Goal: Information Seeking & Learning: Learn about a topic

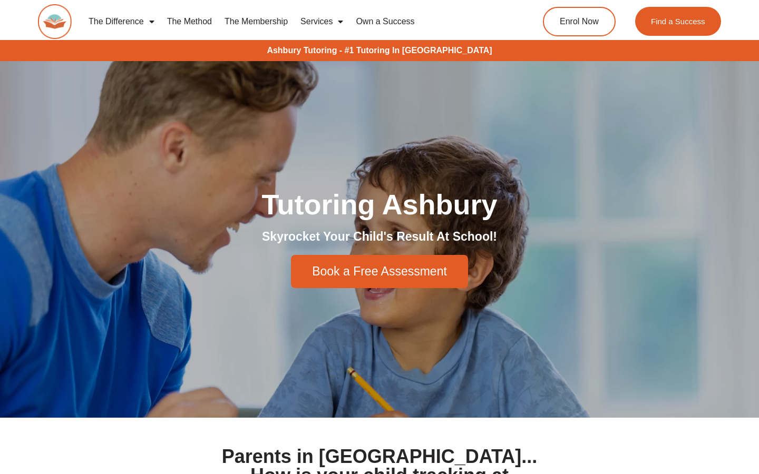
click at [128, 19] on link "The Difference" at bounding box center [121, 21] width 79 height 24
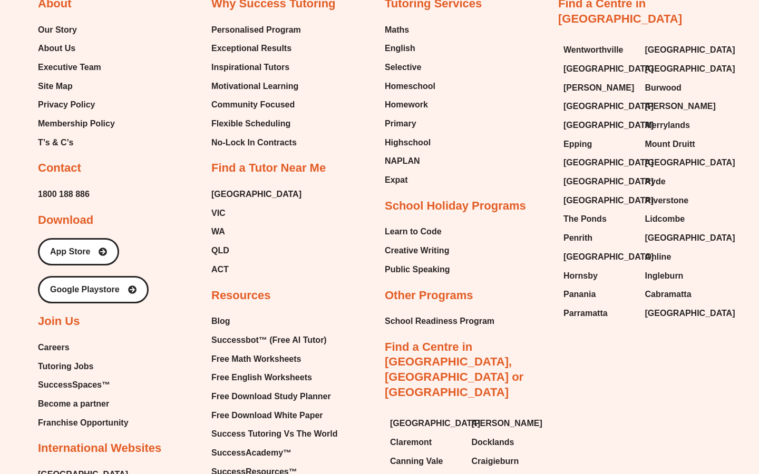
scroll to position [3308, 0]
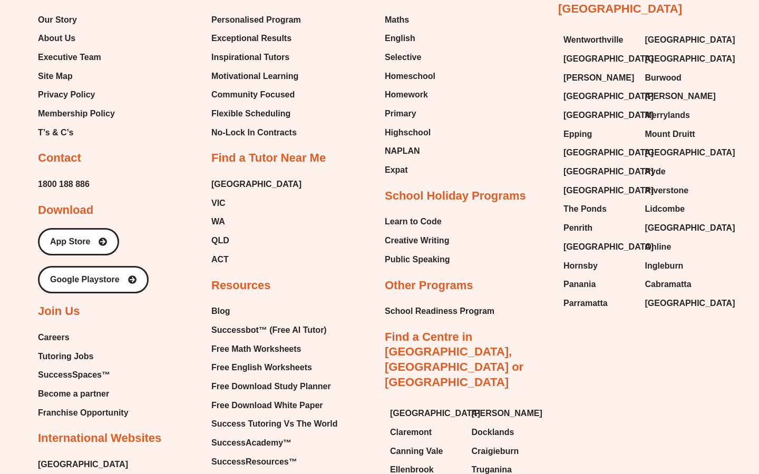
click at [45, 330] on span "Careers" at bounding box center [54, 338] width 32 height 16
click at [68, 349] on span "Tutoring Jobs" at bounding box center [65, 357] width 55 height 16
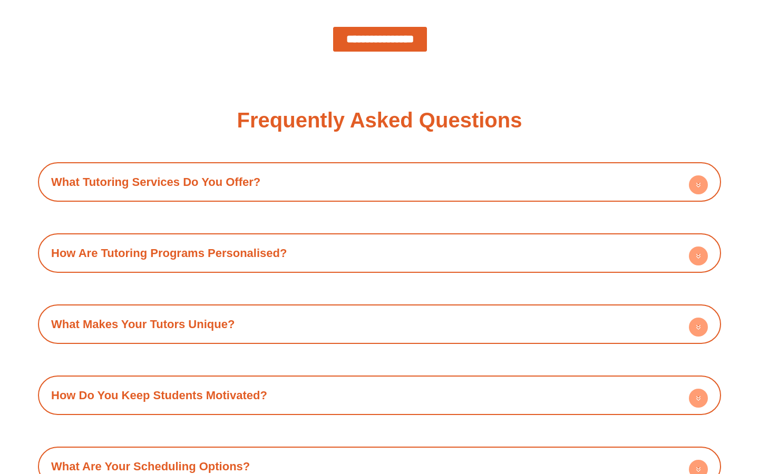
scroll to position [1141, 0]
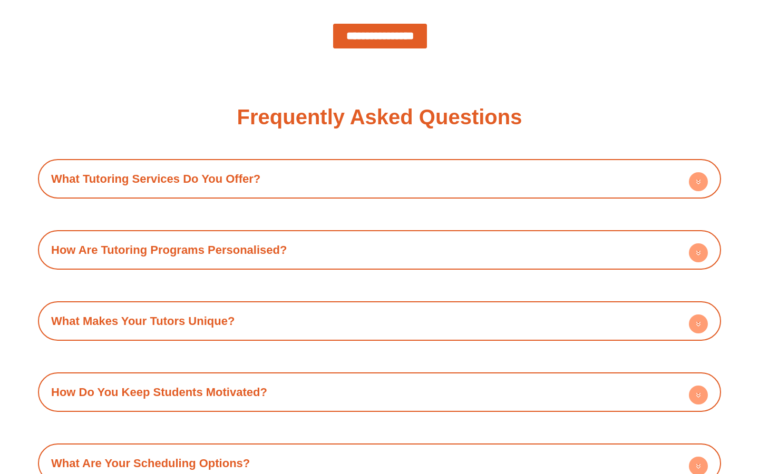
click at [291, 174] on h4 "What Tutoring Services Do You Offer?" at bounding box center [379, 178] width 673 height 29
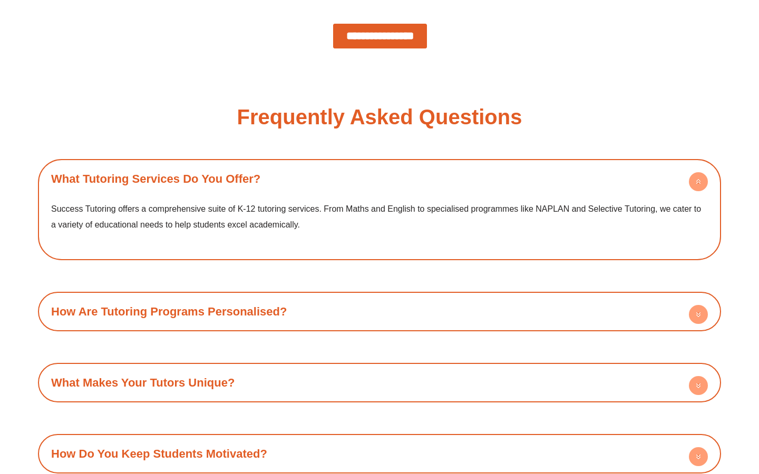
click at [301, 173] on h4 "What Tutoring Services Do You Offer?" at bounding box center [379, 178] width 673 height 29
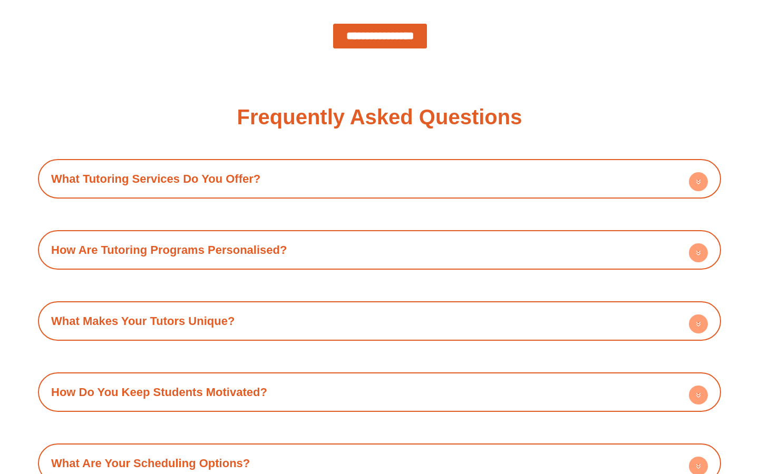
click at [274, 227] on div "What Tutoring Services Do You Offer? Success Tutoring offers a comprehensive su…" at bounding box center [379, 356] width 683 height 395
click at [269, 239] on h4 "How Are Tutoring Programs Personalised?" at bounding box center [379, 250] width 673 height 29
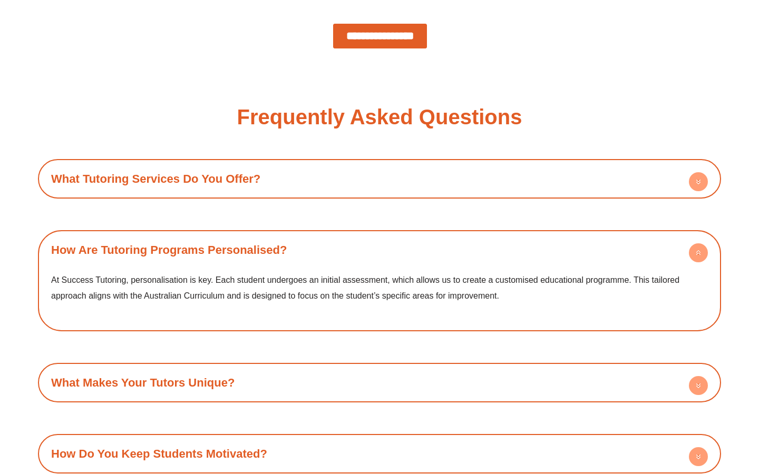
click at [269, 239] on h4 "How Are Tutoring Programs Personalised?" at bounding box center [379, 250] width 673 height 29
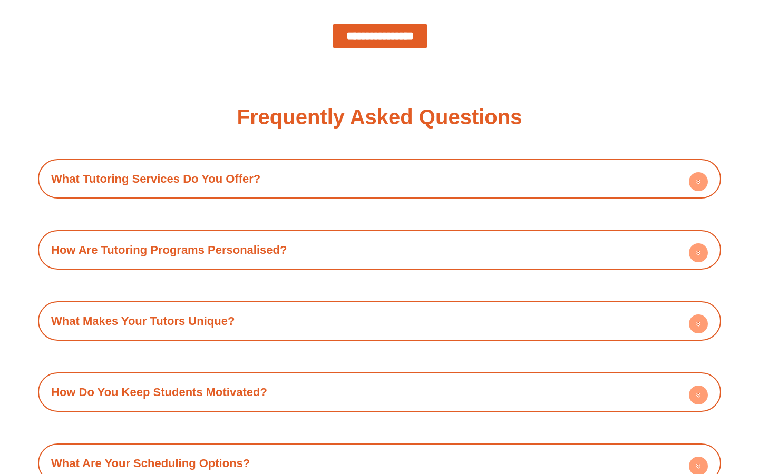
click at [264, 322] on h4 "What Makes Your Tutors Unique?" at bounding box center [379, 321] width 673 height 29
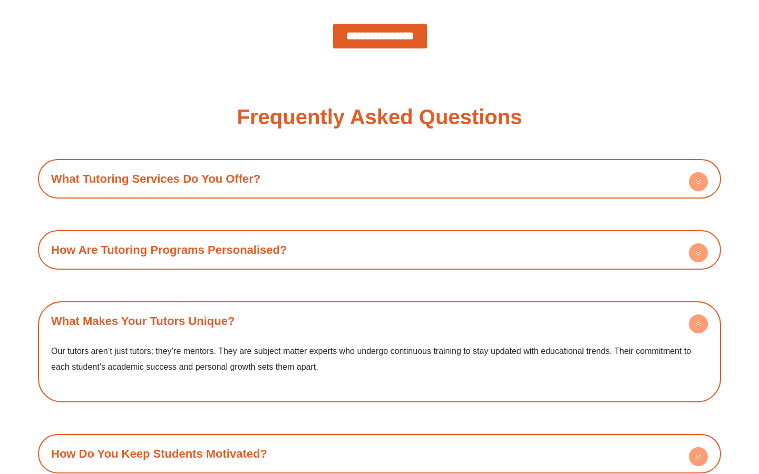
click at [264, 322] on h4 "What Makes Your Tutors Unique?" at bounding box center [379, 321] width 673 height 29
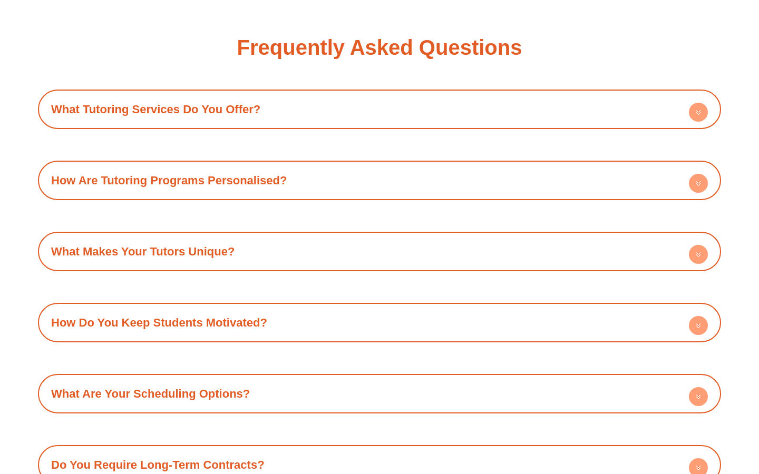
scroll to position [1408, 0]
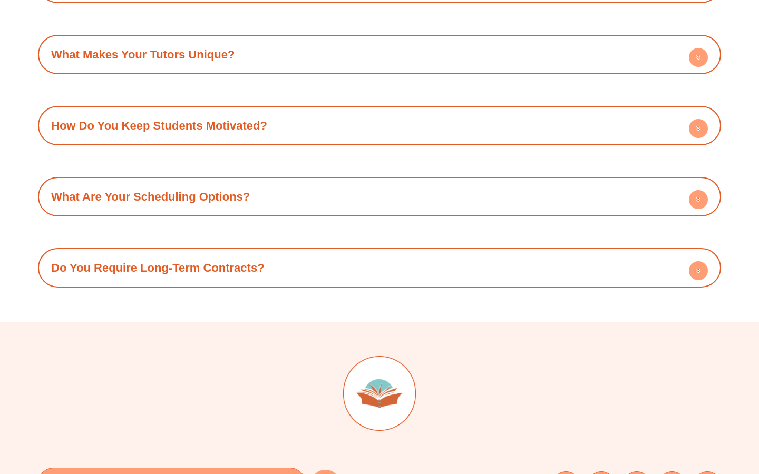
click at [279, 205] on h4 "What Are Your Scheduling Options?" at bounding box center [379, 196] width 673 height 29
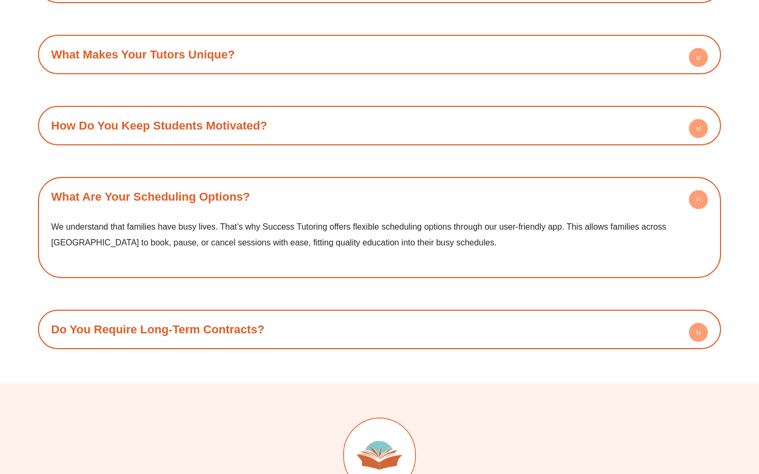
click at [280, 203] on h4 "What Are Your Scheduling Options?" at bounding box center [379, 196] width 673 height 29
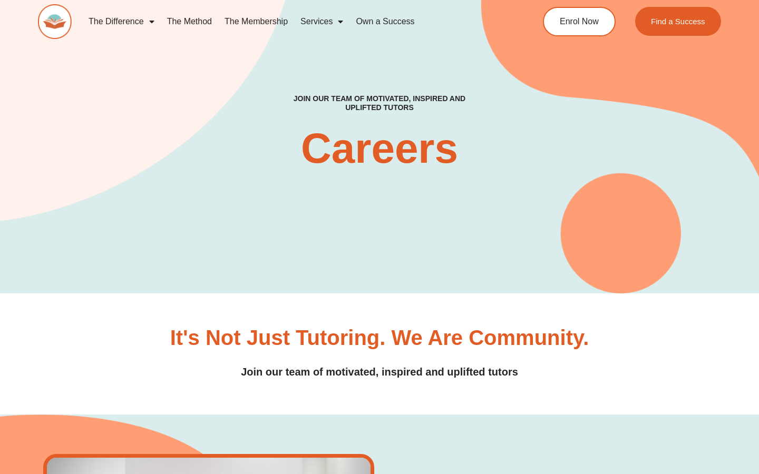
scroll to position [0, 0]
